Goal: Task Accomplishment & Management: Manage account settings

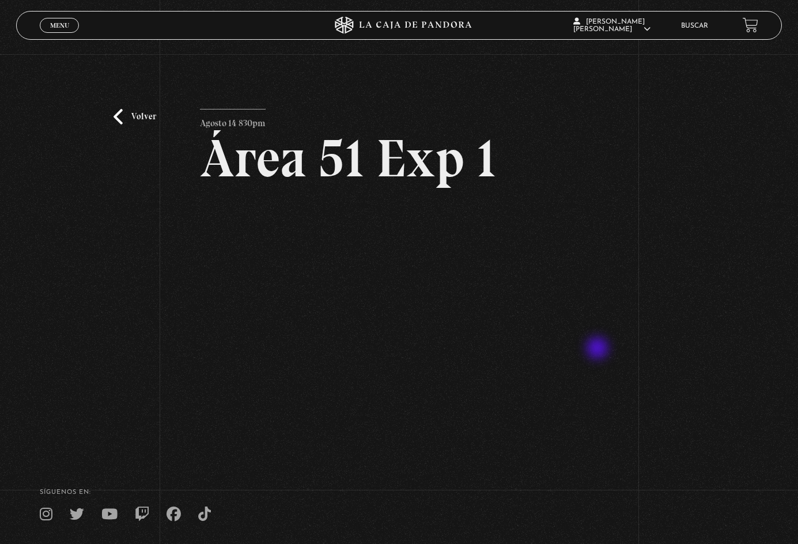
scroll to position [26, 0]
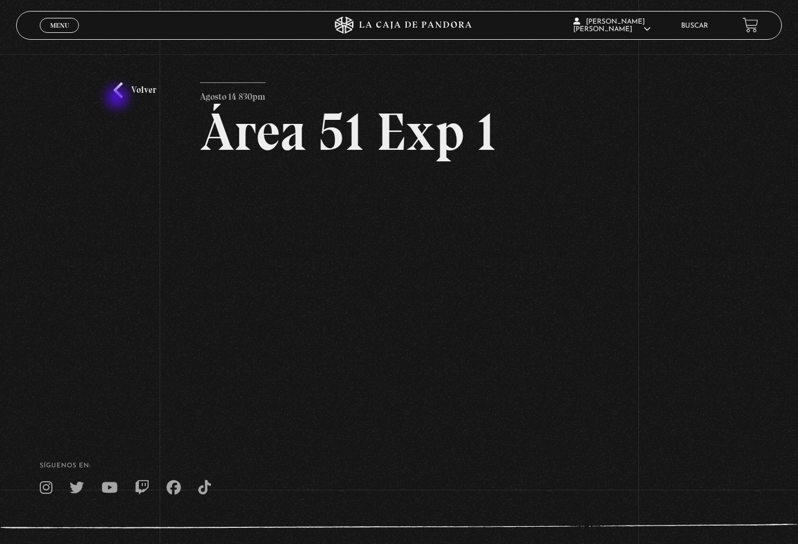
click at [137, 95] on link "Volver" at bounding box center [134, 90] width 43 height 16
click at [125, 89] on link "Volver" at bounding box center [134, 90] width 43 height 16
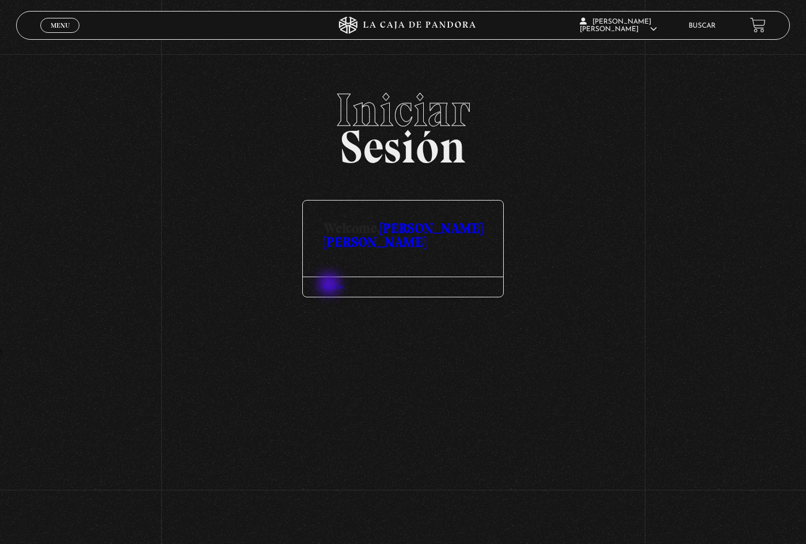
click at [331, 285] on link "Log Out" at bounding box center [334, 286] width 20 height 6
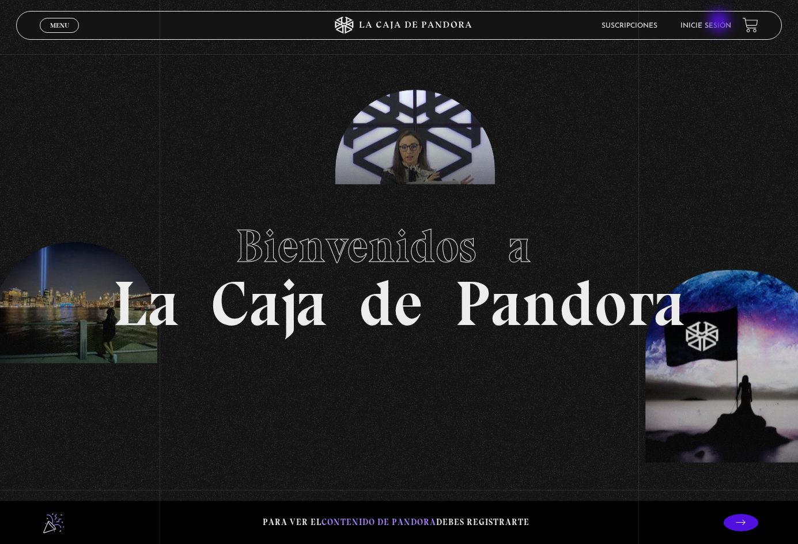
click at [720, 22] on link "Inicie sesión" at bounding box center [705, 25] width 51 height 7
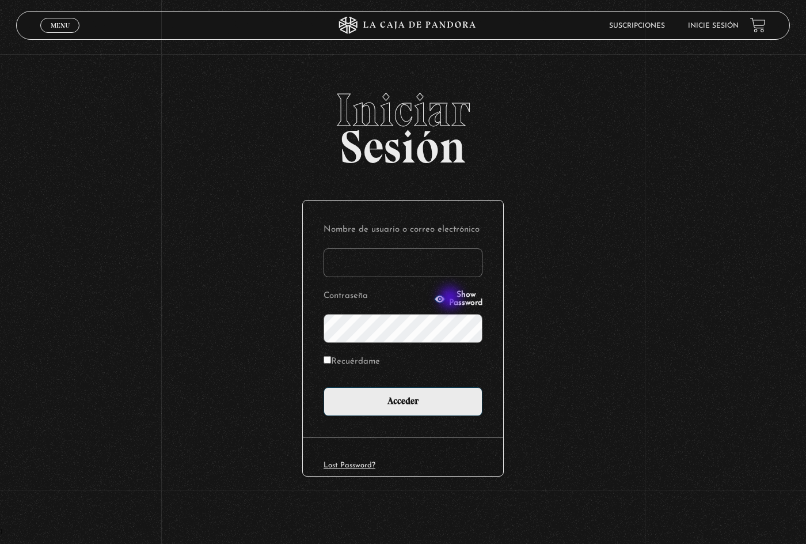
click at [452, 299] on span "Show Password" at bounding box center [465, 299] width 33 height 16
click at [449, 297] on span "Hide Password" at bounding box center [465, 299] width 33 height 16
click at [414, 259] on input "Nombre de usuario o correo electrónico" at bounding box center [403, 262] width 159 height 29
type input "marilynalvarez09@hotmail.com"
click at [324, 387] on input "Acceder" at bounding box center [403, 401] width 159 height 29
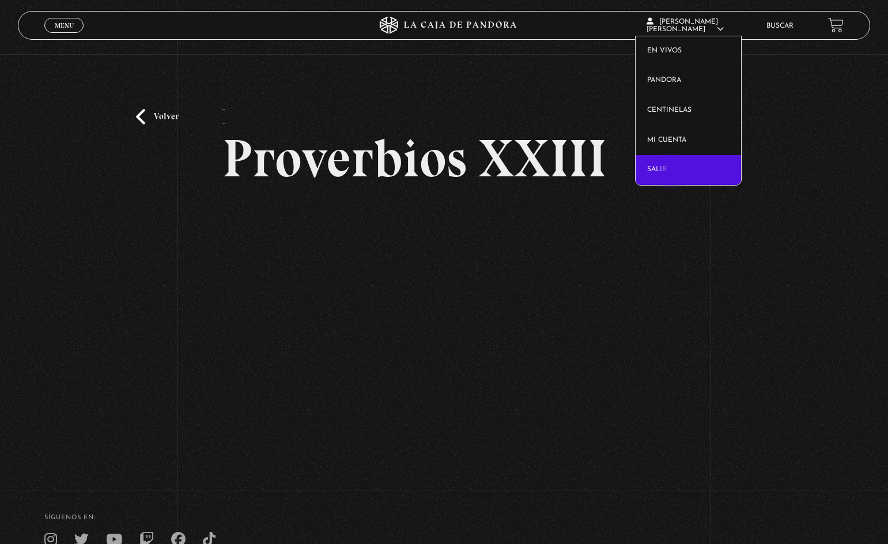
click at [669, 168] on link "Salir" at bounding box center [687, 170] width 105 height 30
